Goal: Task Accomplishment & Management: Manage account settings

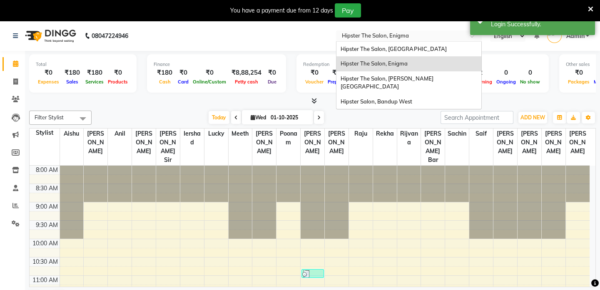
click at [451, 33] on input "text" at bounding box center [400, 36] width 121 height 8
click at [417, 77] on span "Hipster The Salon, [PERSON_NAME][GEOGRAPHIC_DATA]" at bounding box center [387, 82] width 92 height 15
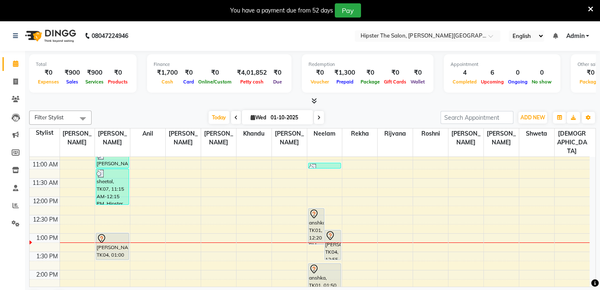
scroll to position [107, 0]
click at [15, 204] on icon at bounding box center [15, 205] width 6 height 6
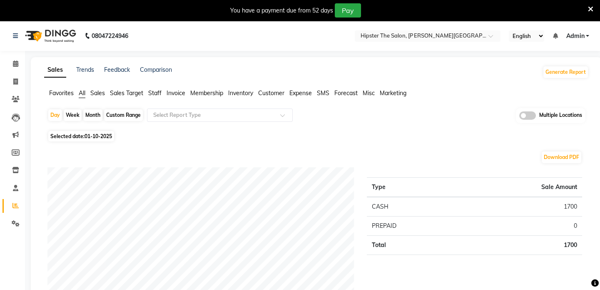
click at [130, 115] on div "Custom Range" at bounding box center [123, 115] width 39 height 12
select select "10"
select select "2025"
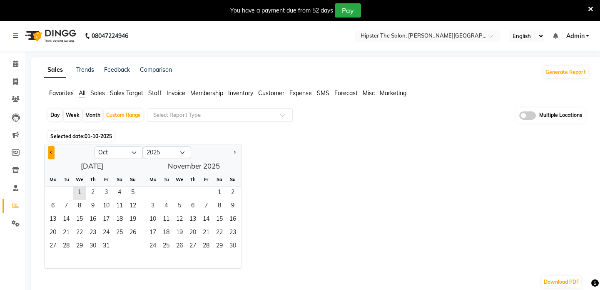
click at [48, 149] on button "Previous month" at bounding box center [51, 152] width 7 height 13
select select "9"
click at [52, 186] on span "1" at bounding box center [52, 192] width 13 height 13
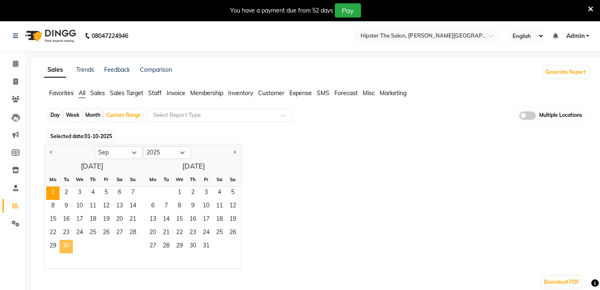
click at [67, 244] on span "30" at bounding box center [66, 246] width 13 height 13
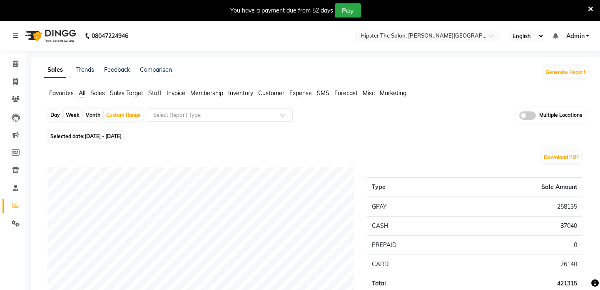
click at [151, 92] on span "Staff" at bounding box center [154, 92] width 13 height 7
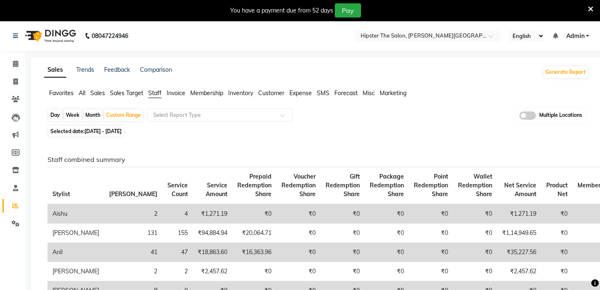
click at [82, 89] on span "All" at bounding box center [82, 92] width 7 height 7
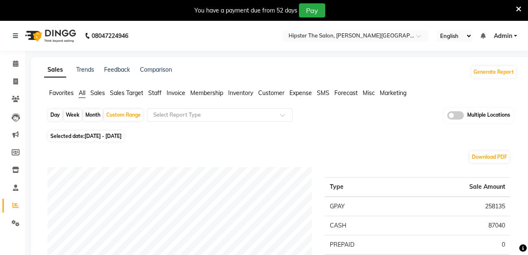
drag, startPoint x: 605, startPoint y: 0, endPoint x: 344, endPoint y: 120, distance: 287.3
click at [344, 120] on div "Day Week Month Custom Range Select Report Type Multiple Locations" at bounding box center [280, 118] width 466 height 20
click at [389, 32] on input "text" at bounding box center [347, 36] width 121 height 8
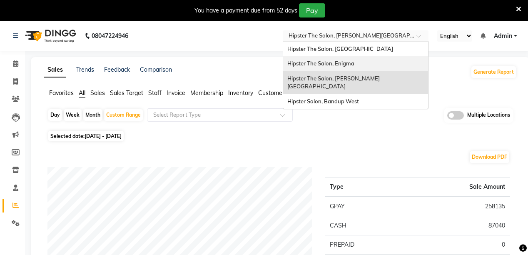
click at [340, 62] on span "Hipster The Salon, Enigma" at bounding box center [320, 63] width 67 height 7
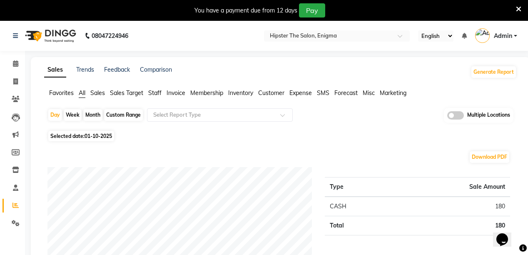
click at [516, 36] on link "Admin" at bounding box center [496, 36] width 42 height 14
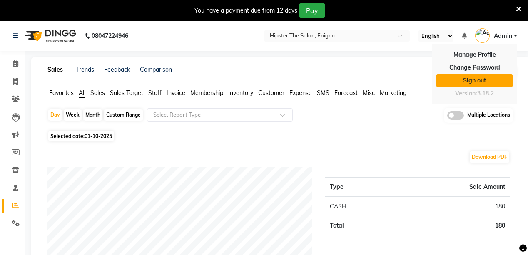
click at [480, 83] on link "Sign out" at bounding box center [475, 80] width 76 height 13
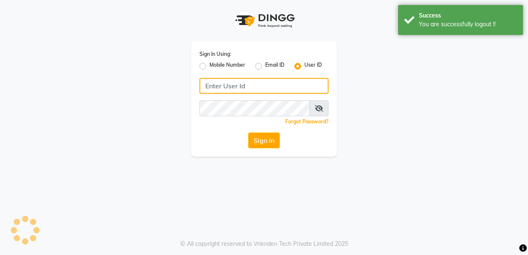
type input "9867141431"
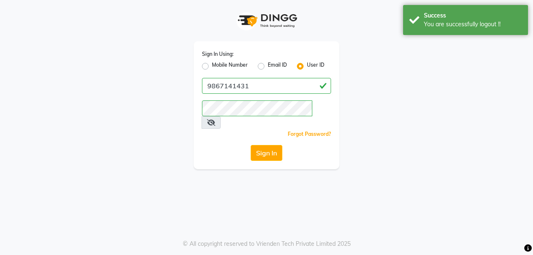
click at [212, 65] on label "Mobile Number" at bounding box center [230, 66] width 36 height 10
click at [212, 65] on input "Mobile Number" at bounding box center [214, 63] width 5 height 5
radio input "true"
radio input "false"
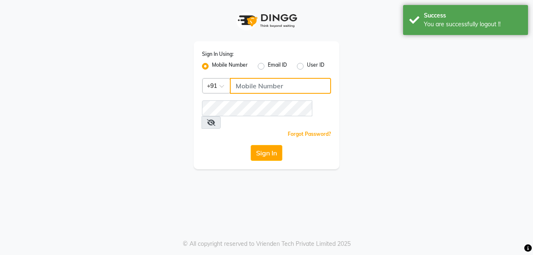
click at [257, 90] on input "Username" at bounding box center [280, 86] width 101 height 16
type input "9137134181"
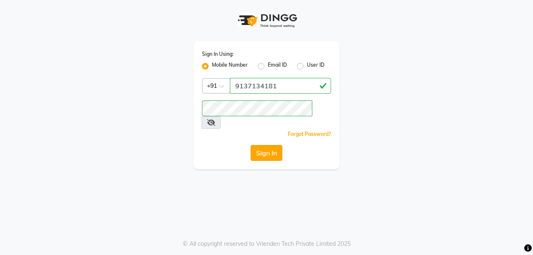
click at [262, 145] on button "Sign In" at bounding box center [267, 153] width 32 height 16
